Goal: Task Accomplishment & Management: Use online tool/utility

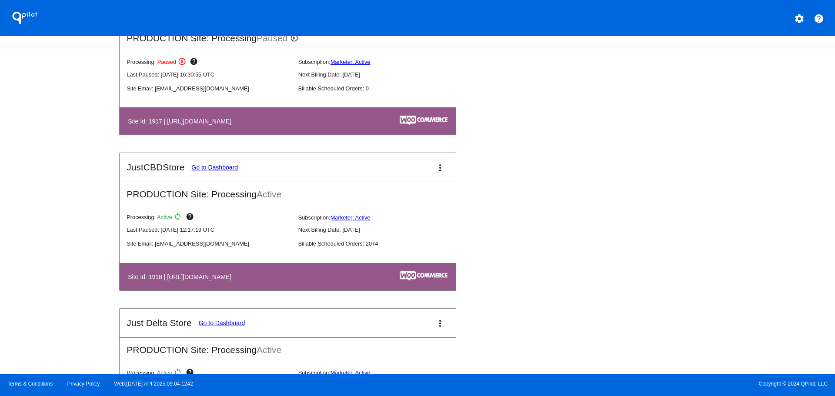
scroll to position [1001, 0]
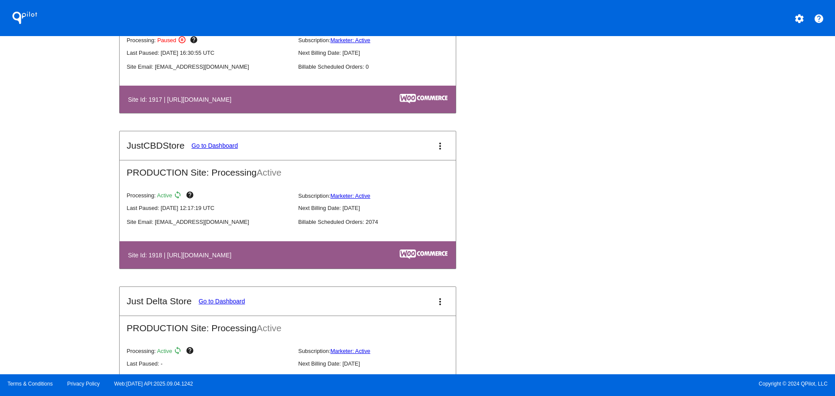
click at [206, 146] on link "Go to Dashboard" at bounding box center [214, 145] width 47 height 7
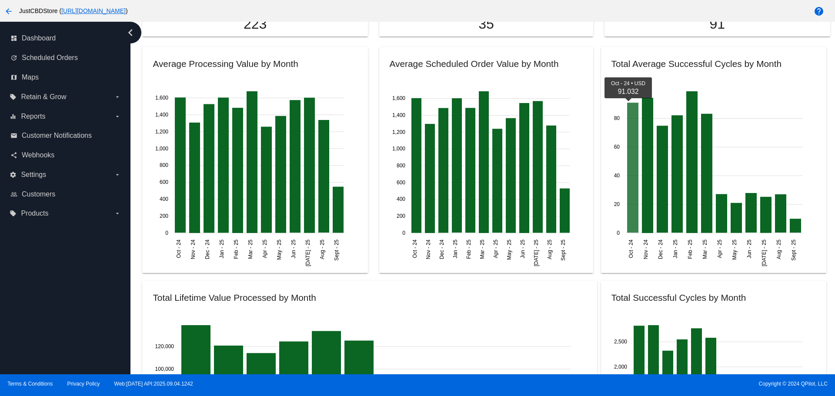
scroll to position [1044, 0]
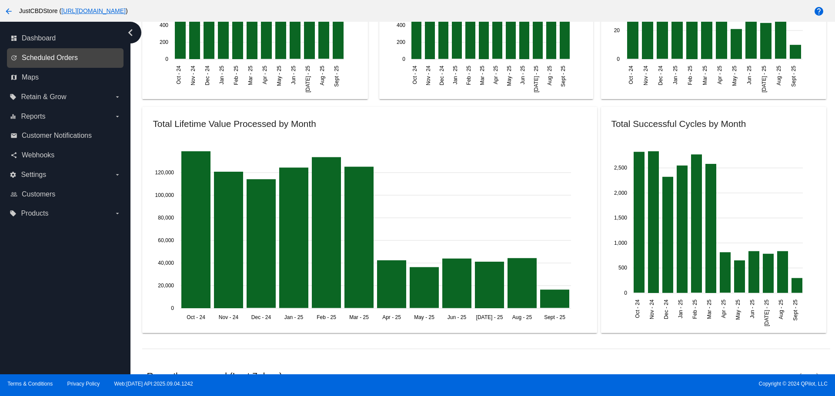
click at [47, 55] on span "Scheduled Orders" at bounding box center [50, 58] width 56 height 8
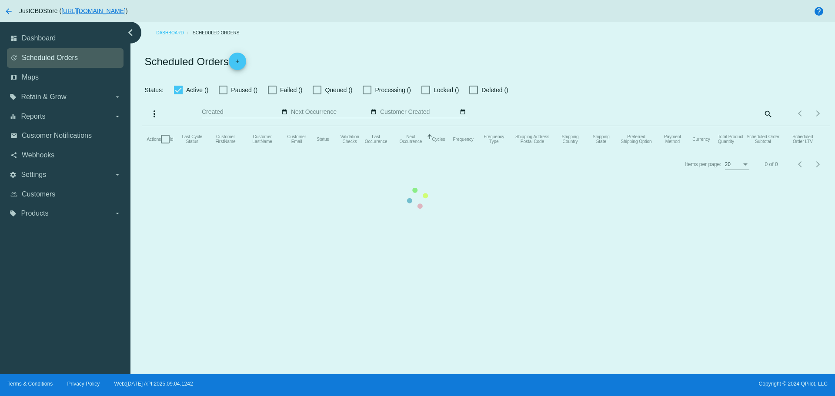
checkbox input "false"
checkbox input "true"
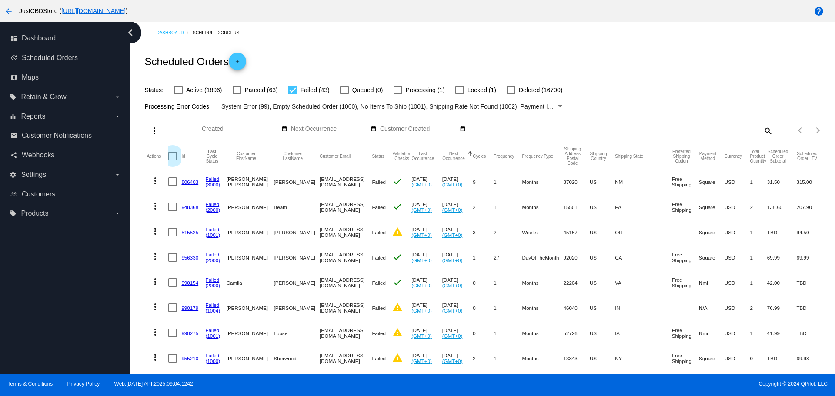
click at [173, 154] on div at bounding box center [172, 156] width 9 height 9
click at [173, 161] on input "checkbox" at bounding box center [172, 161] width 0 height 0
checkbox input "true"
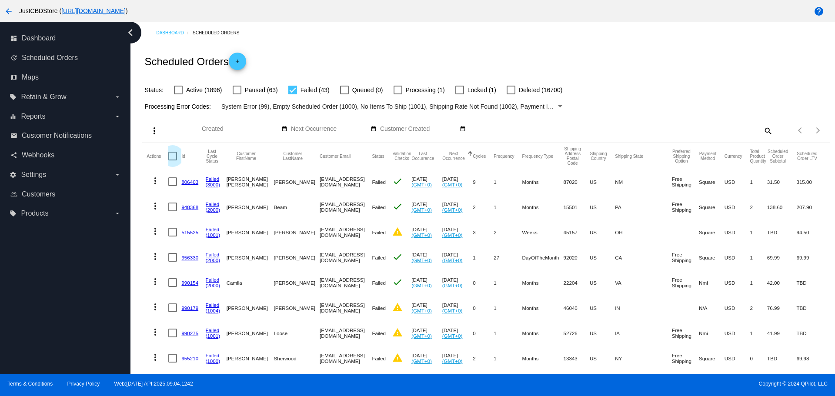
checkbox input "true"
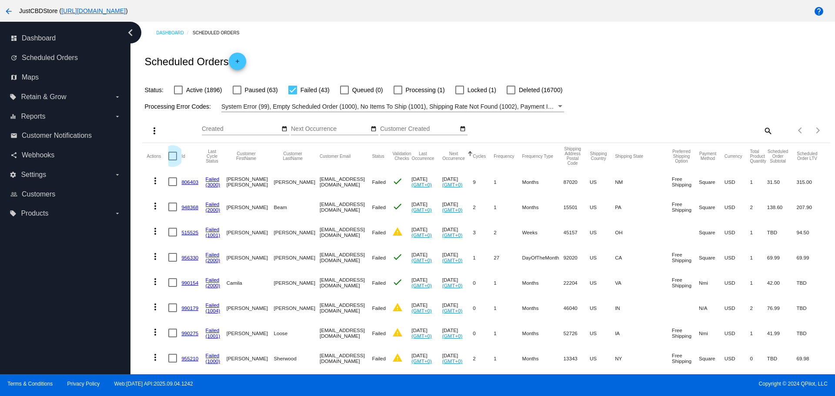
checkbox input "true"
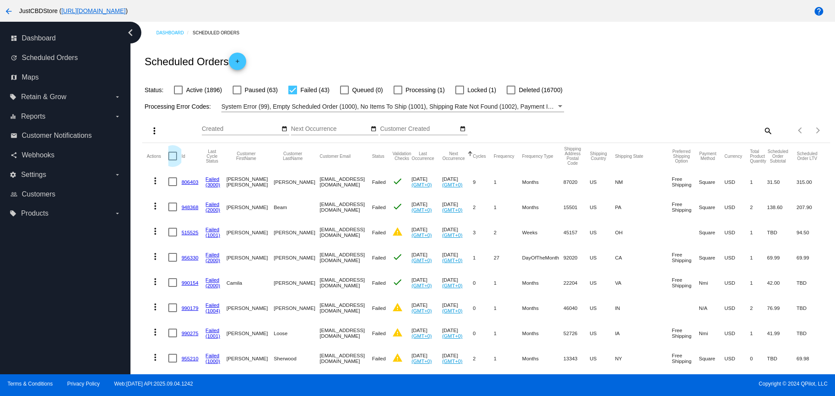
checkbox input "true"
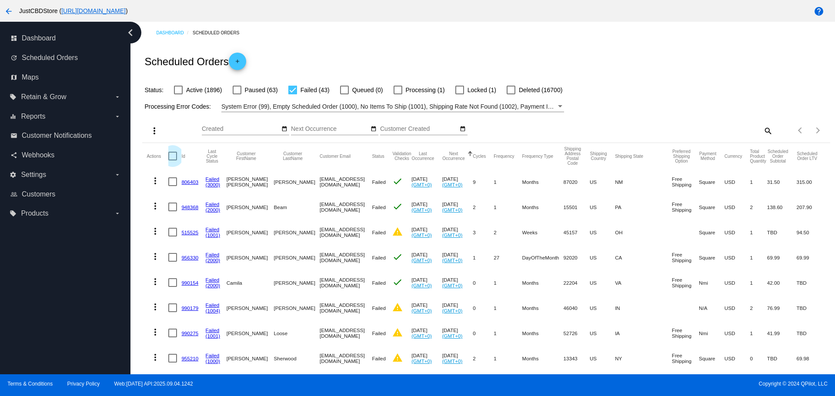
checkbox input "true"
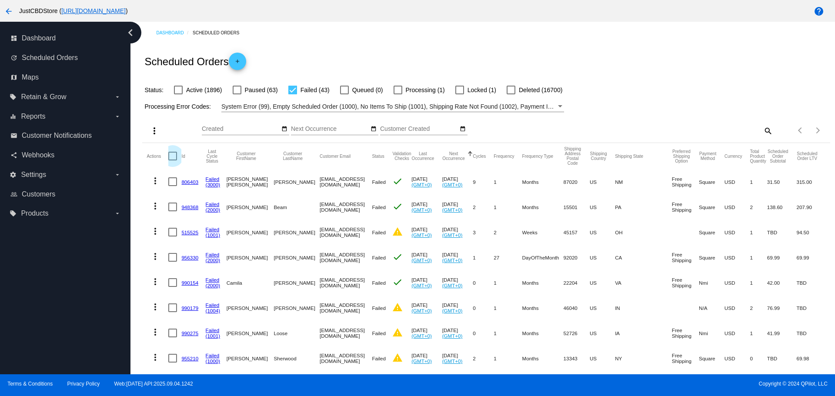
checkbox input "true"
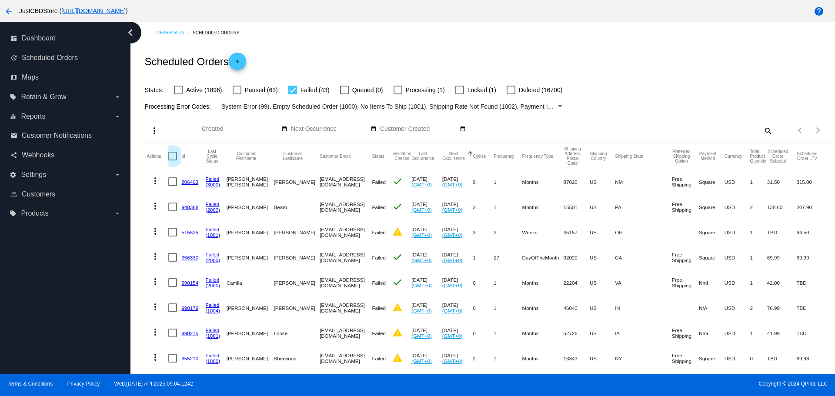
checkbox input "true"
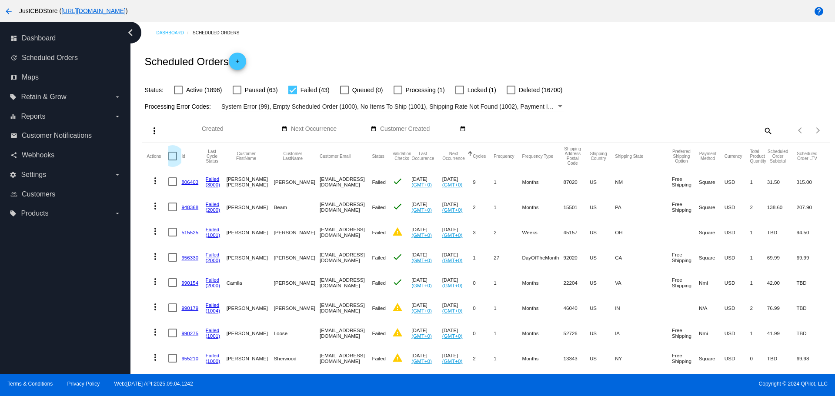
checkbox input "true"
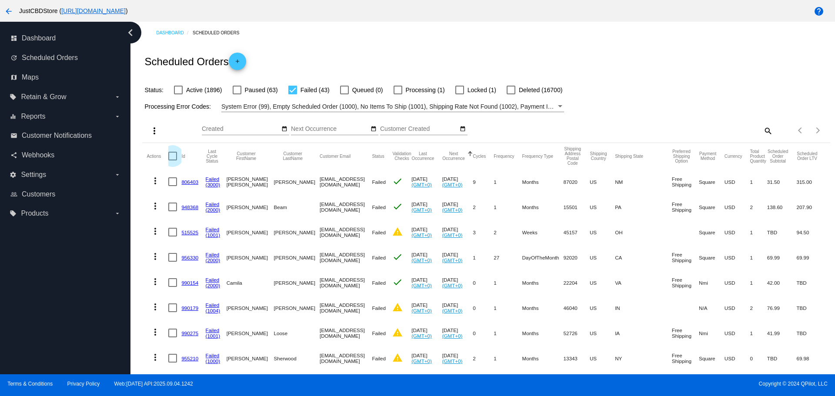
checkbox input "true"
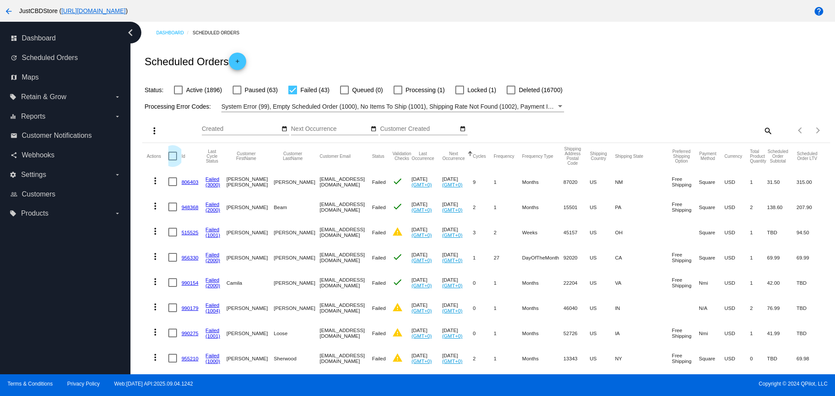
checkbox input "true"
click at [156, 131] on mat-icon "more_vert" at bounding box center [154, 131] width 10 height 10
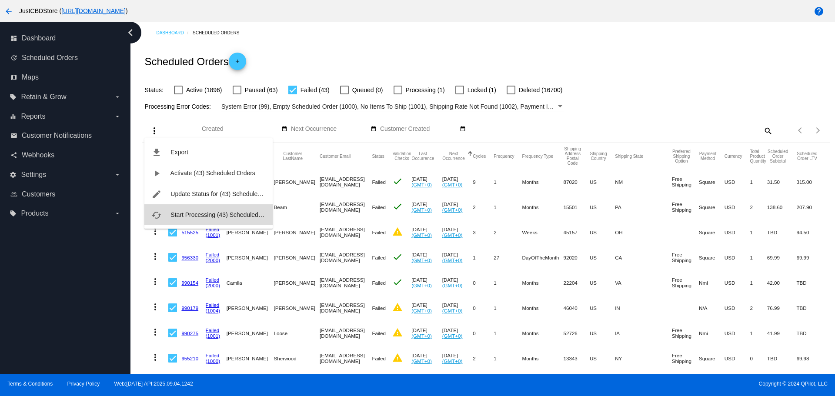
click at [188, 216] on span "Start Processing (43) Scheduled Orders" at bounding box center [225, 214] width 108 height 7
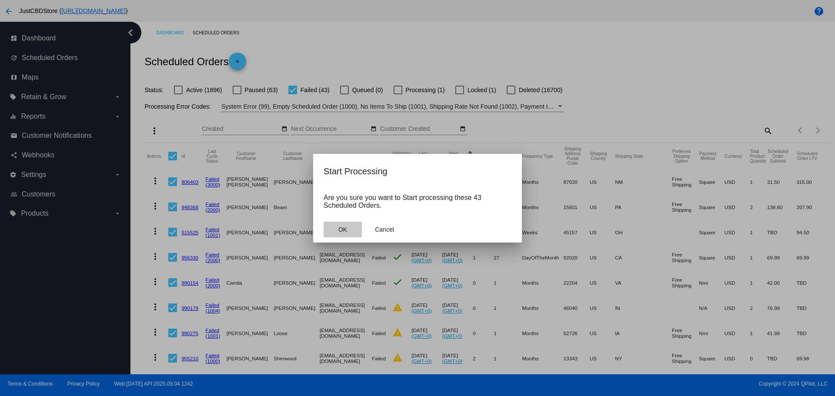
click at [342, 228] on span "OK" at bounding box center [342, 229] width 9 height 7
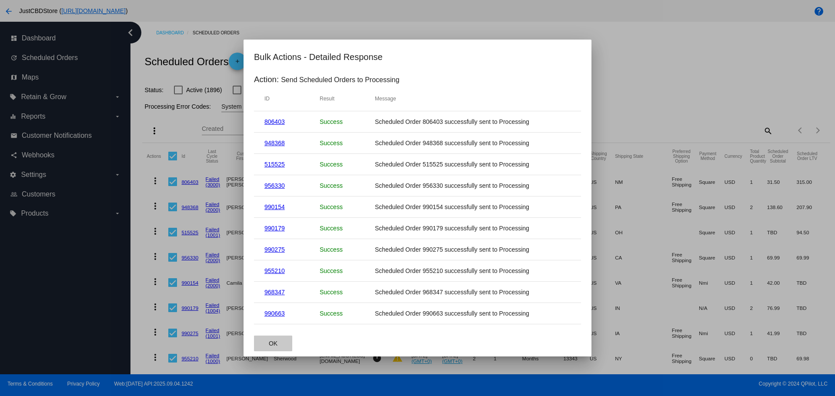
click at [270, 346] on span "OK" at bounding box center [273, 343] width 9 height 7
